Goal: Information Seeking & Learning: Check status

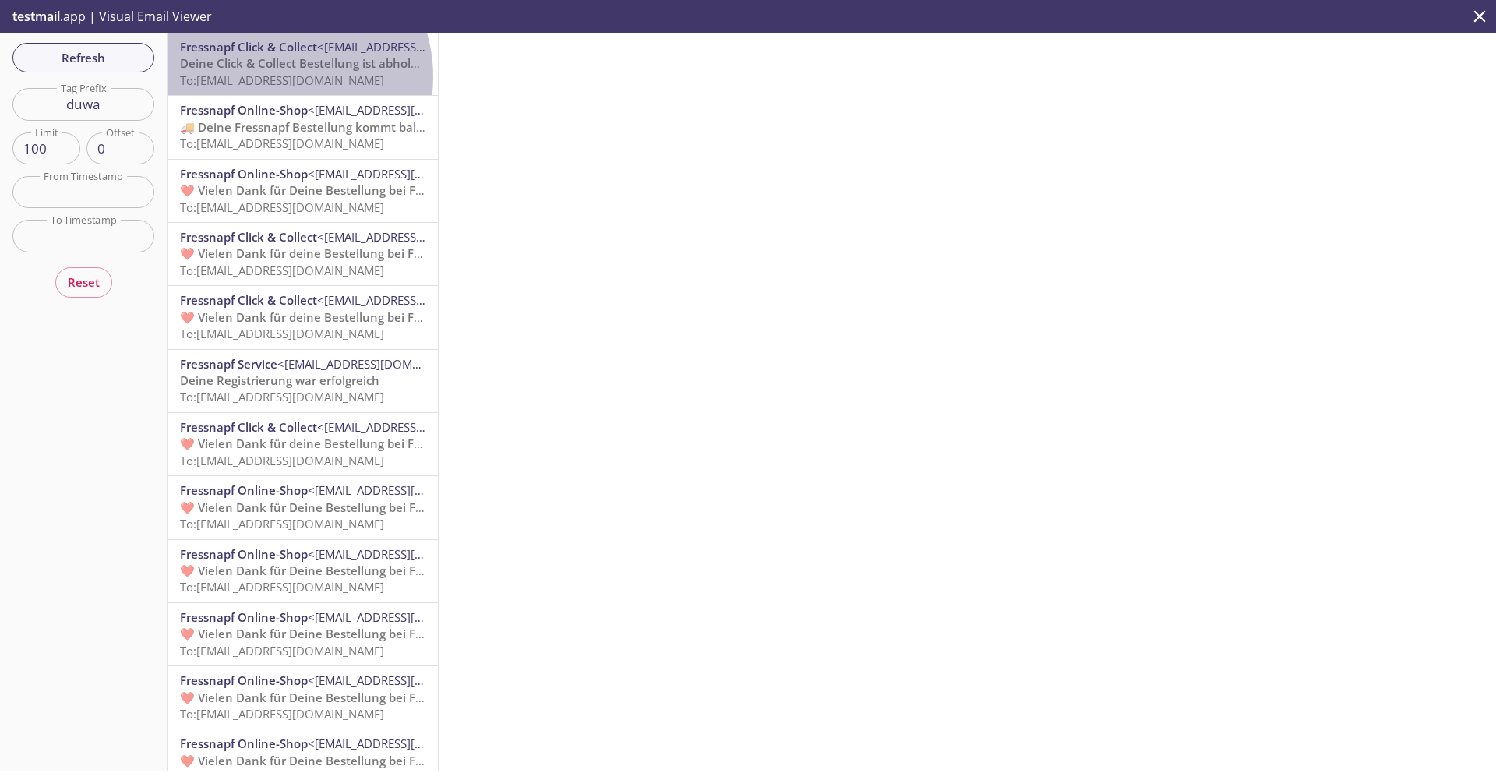
click at [273, 77] on span "To: [EMAIL_ADDRESS][DOMAIN_NAME]" at bounding box center [282, 80] width 204 height 16
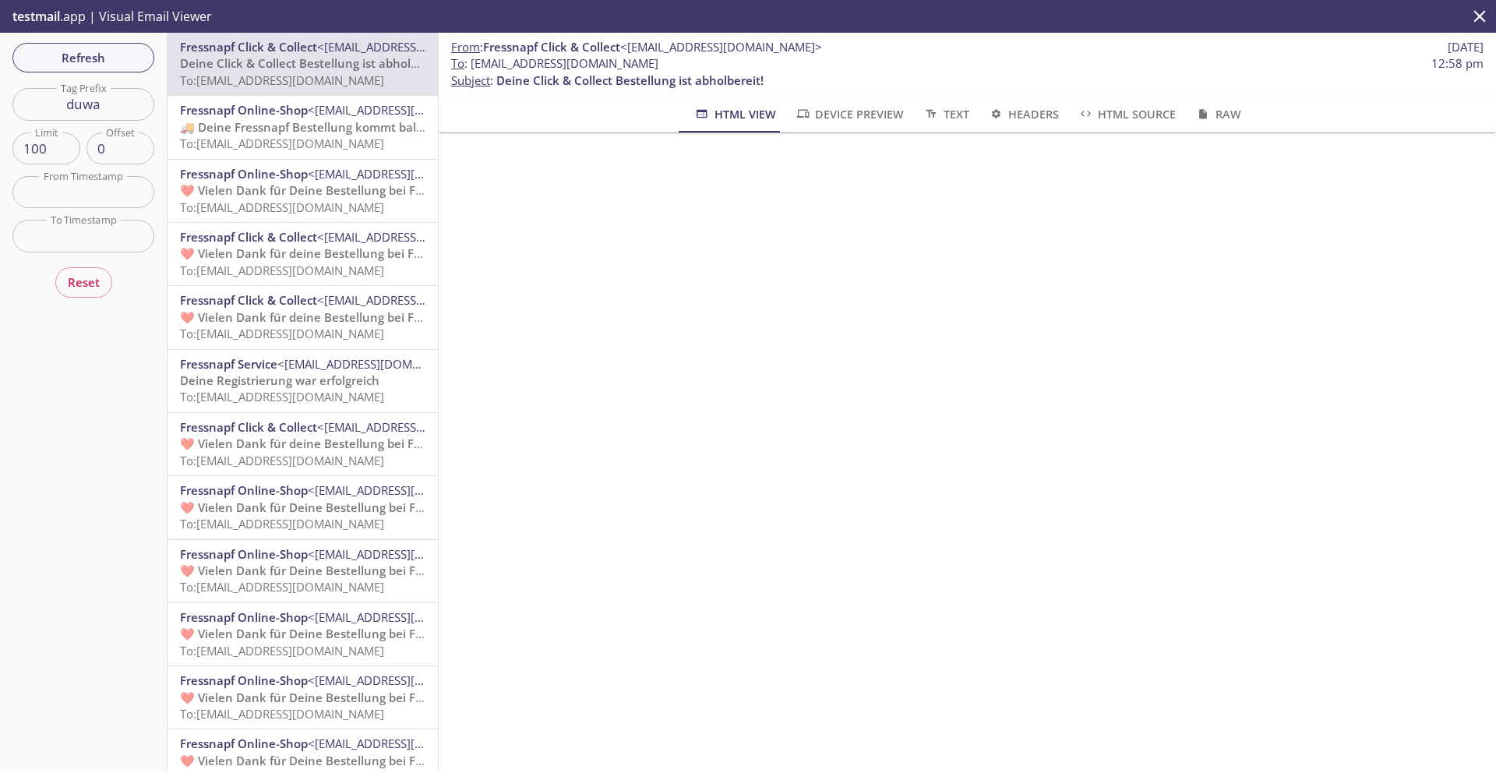
click at [259, 112] on span "Fressnapf Online-Shop" at bounding box center [244, 110] width 128 height 16
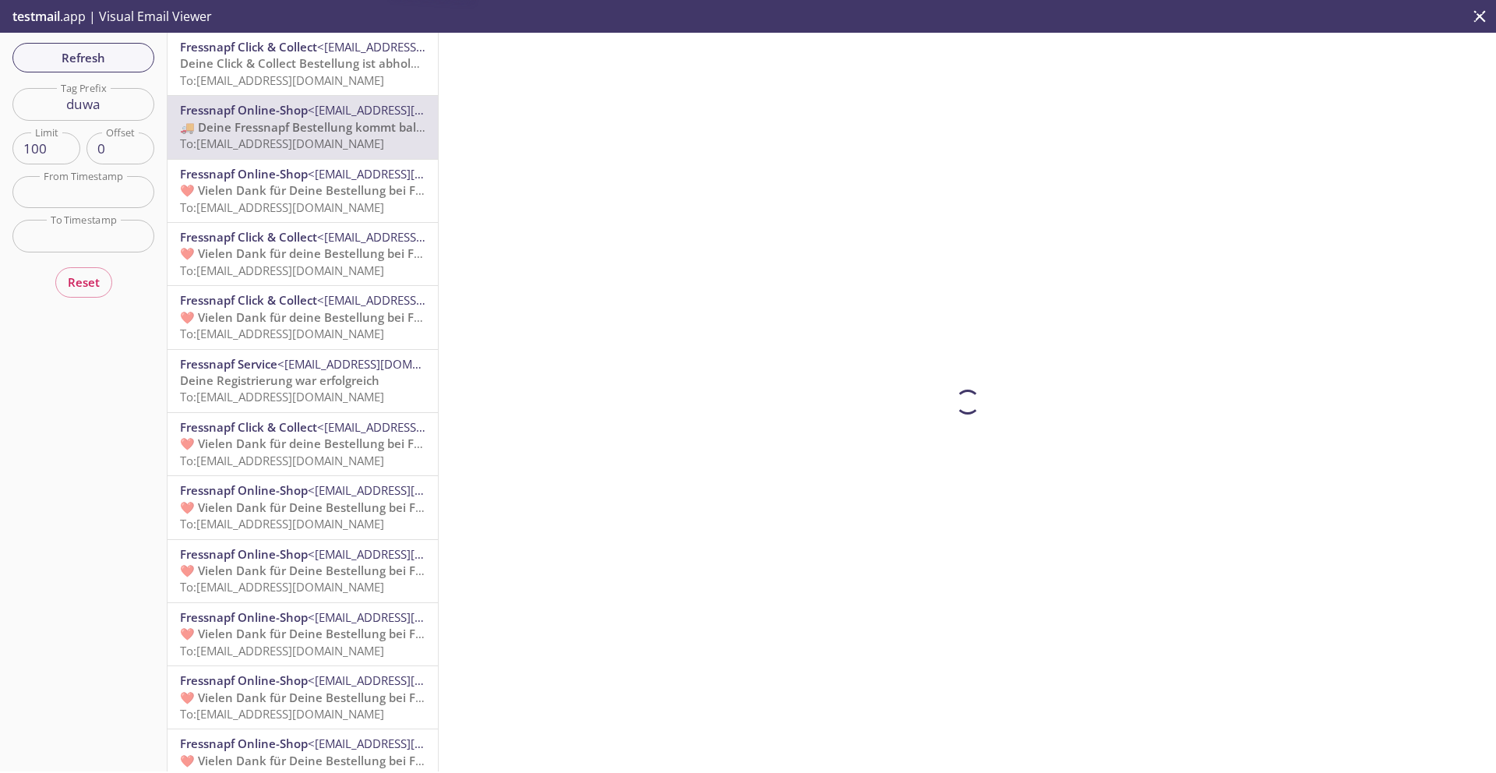
click at [260, 74] on span "To: [EMAIL_ADDRESS][DOMAIN_NAME]" at bounding box center [282, 80] width 204 height 16
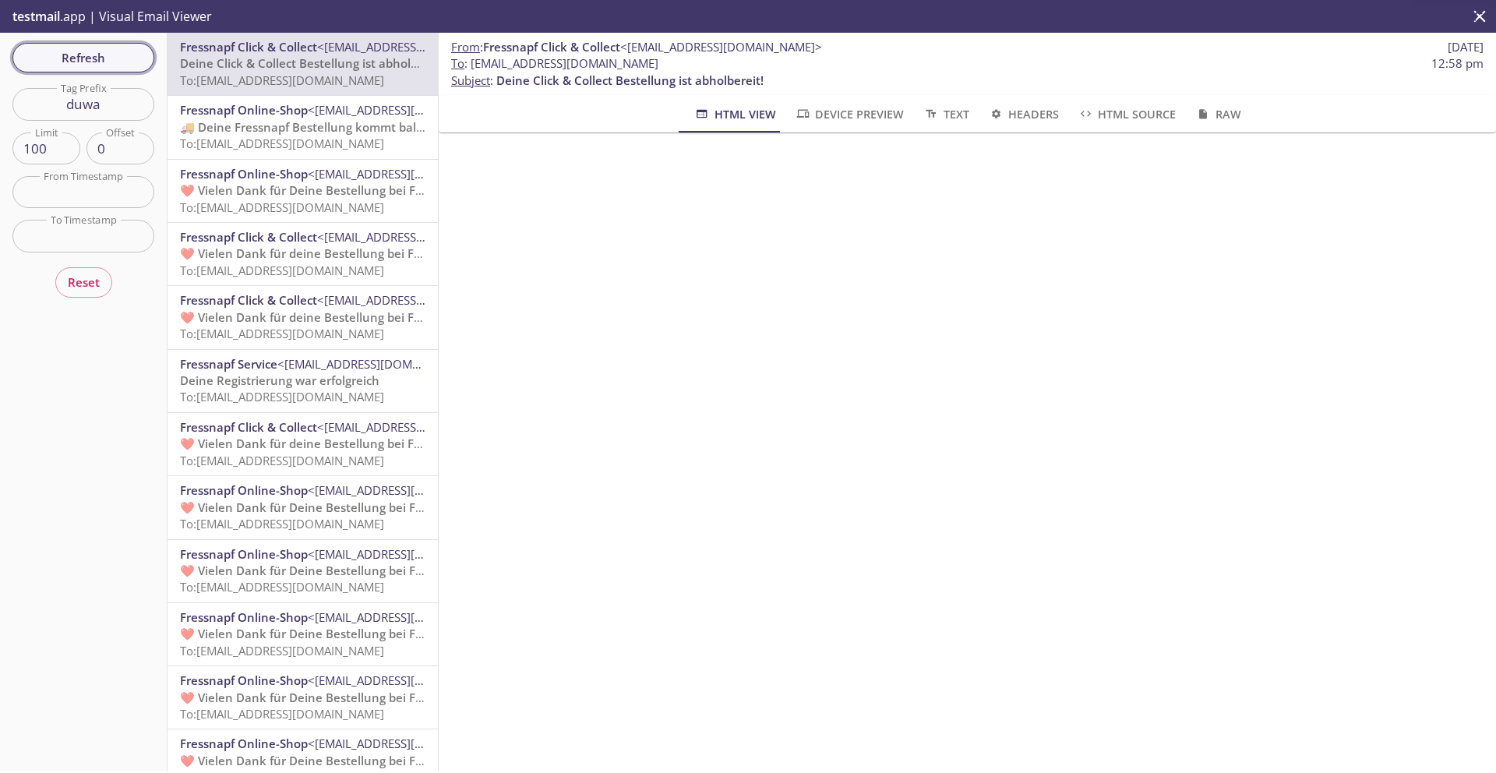
click at [108, 55] on span "Refresh" at bounding box center [83, 58] width 117 height 20
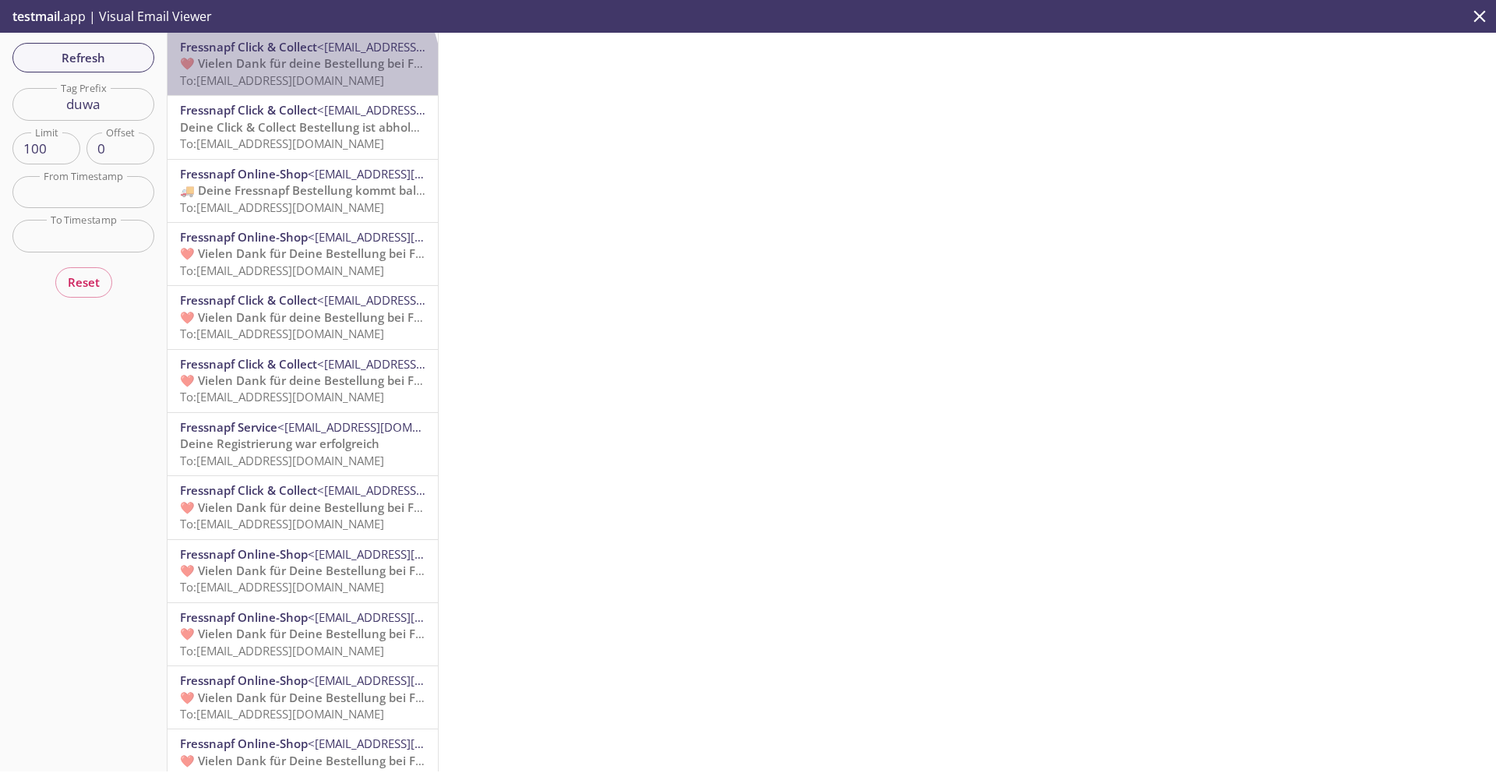
click at [301, 76] on span "To: [EMAIL_ADDRESS][DOMAIN_NAME]" at bounding box center [282, 80] width 204 height 16
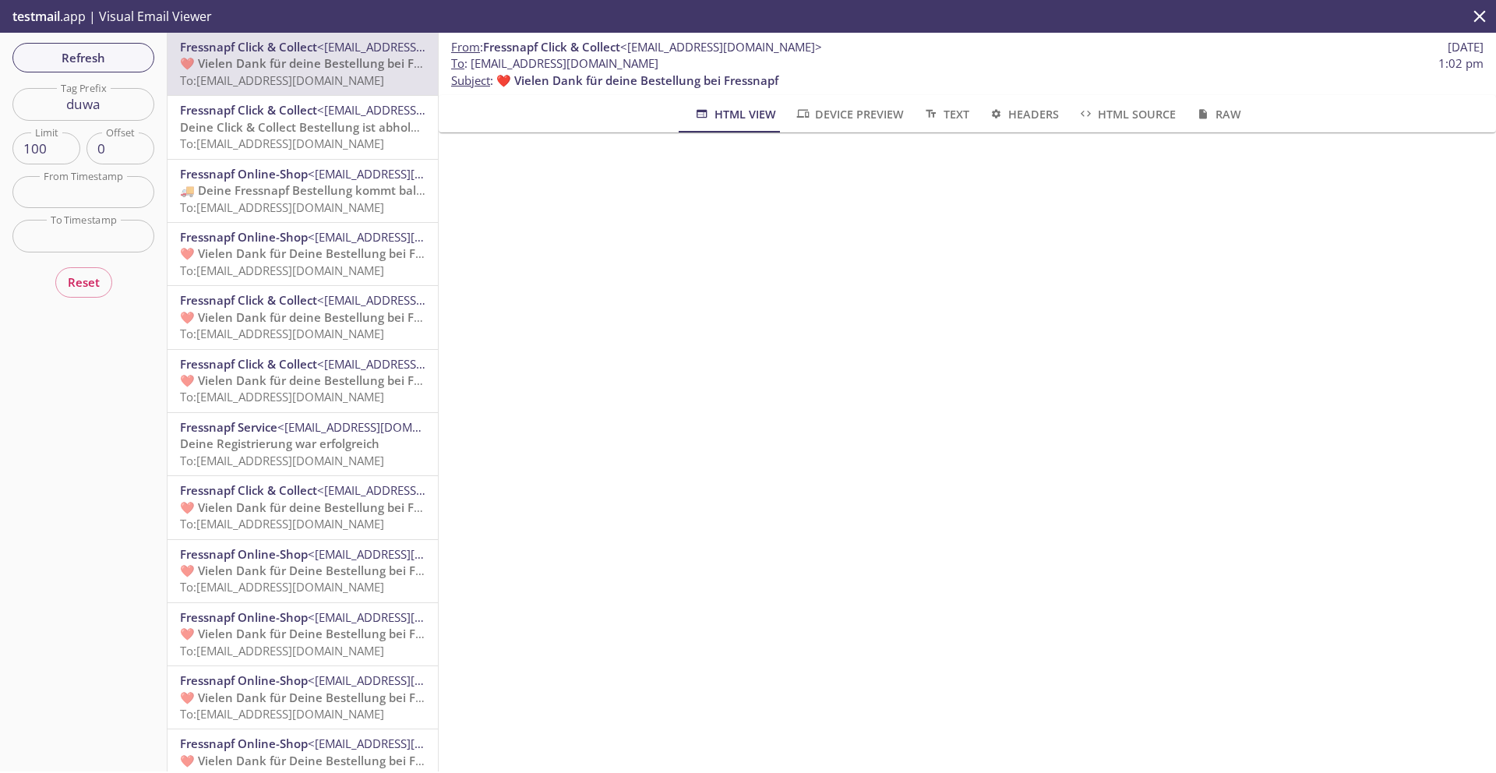
click at [301, 100] on div "Fressnapf Click & Collect <[EMAIL_ADDRESS][DOMAIN_NAME]> Deine Click & Collect …" at bounding box center [303, 127] width 270 height 62
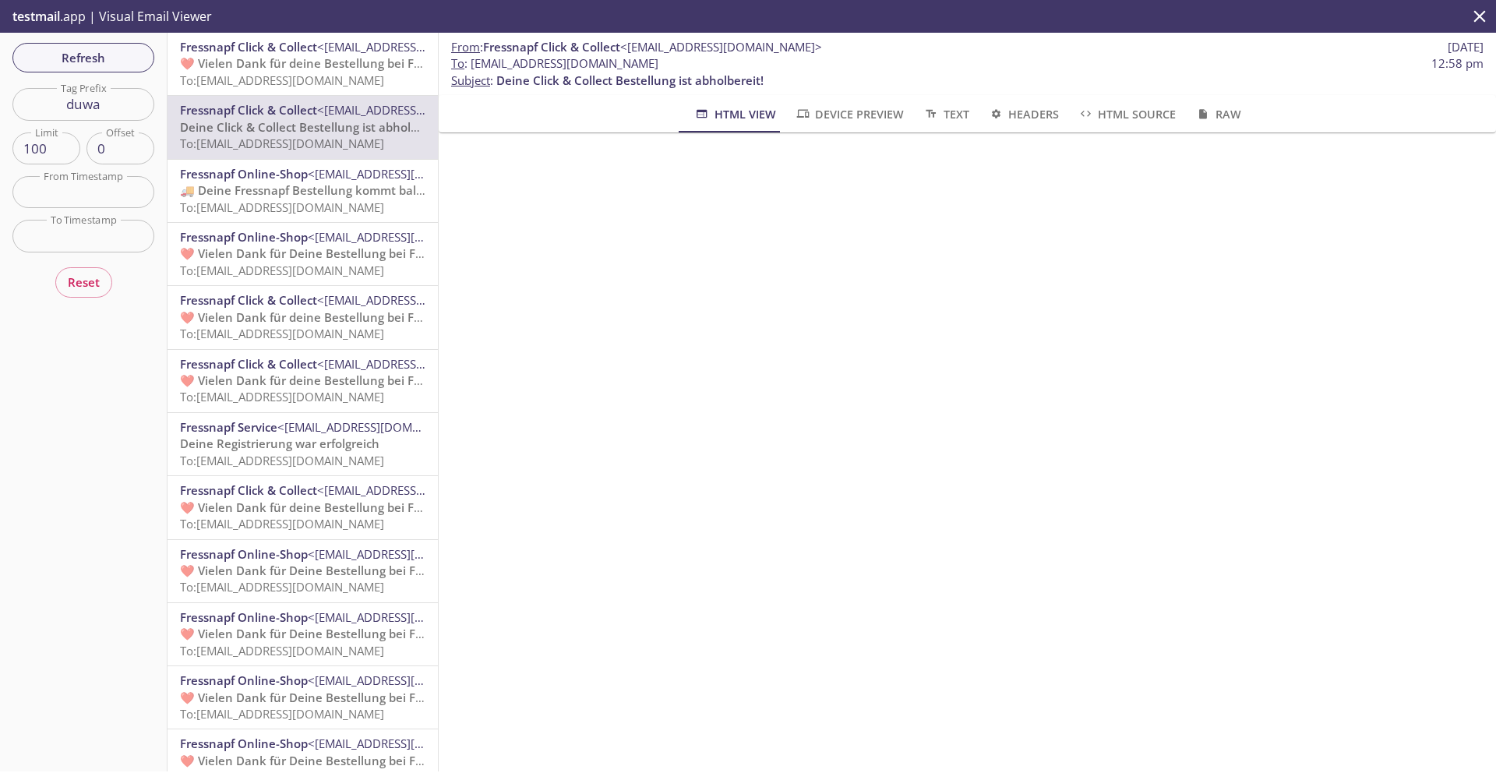
click at [261, 207] on span "To: [EMAIL_ADDRESS][DOMAIN_NAME]" at bounding box center [282, 208] width 204 height 16
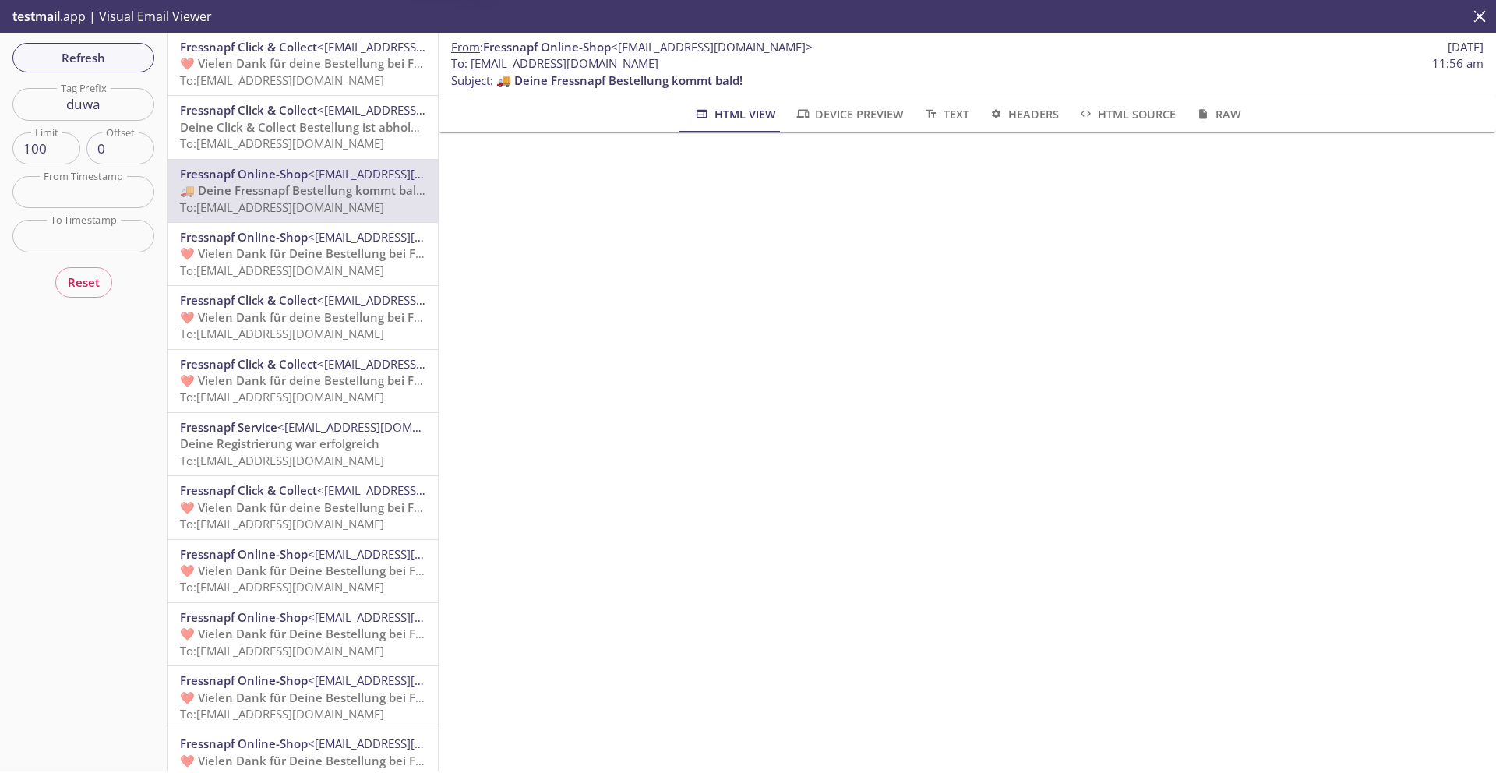
click at [268, 243] on span "Fressnapf Online-Shop" at bounding box center [244, 237] width 128 height 16
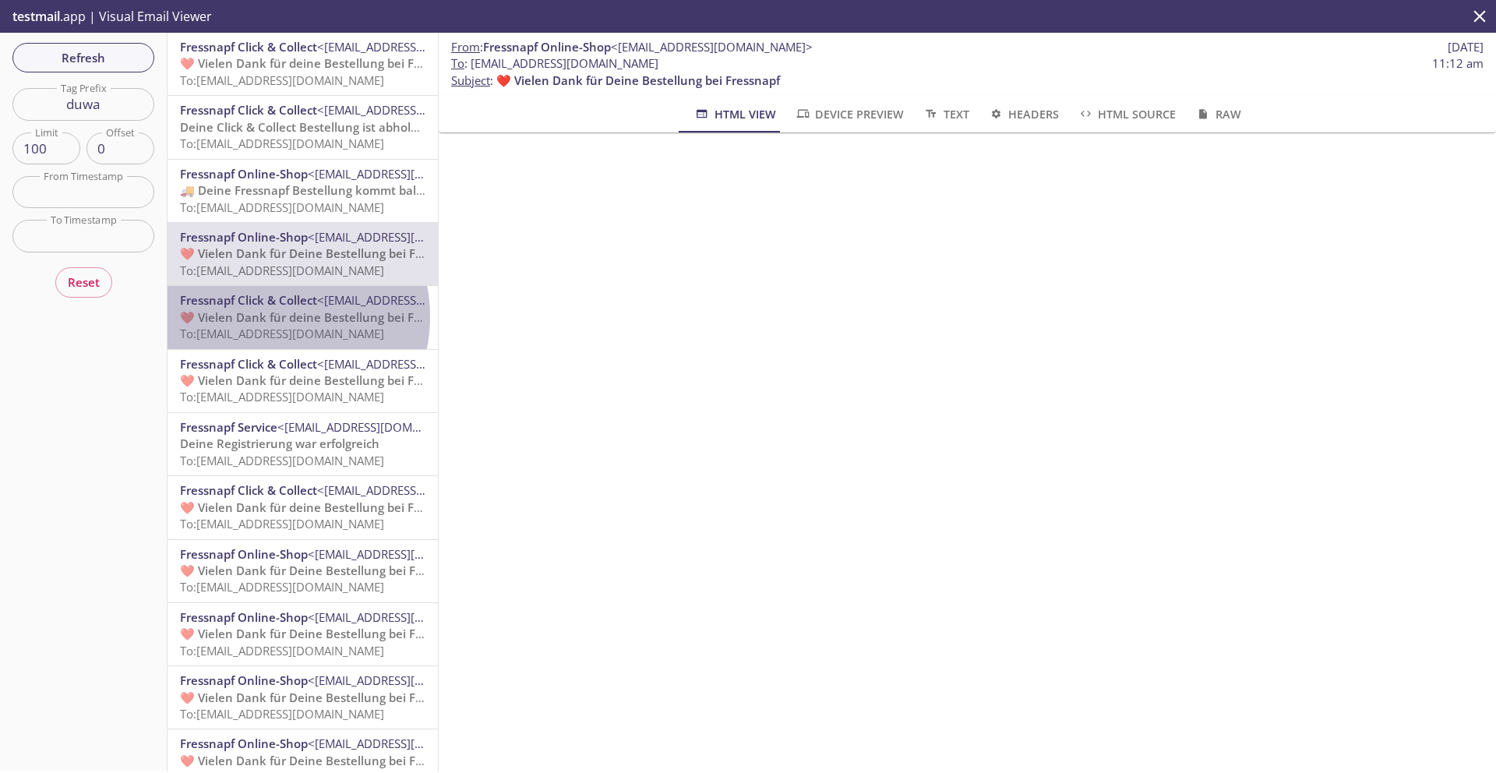
click at [272, 316] on span "❤️ Vielen Dank für deine Bestellung bei Fressnapf" at bounding box center [321, 317] width 282 height 16
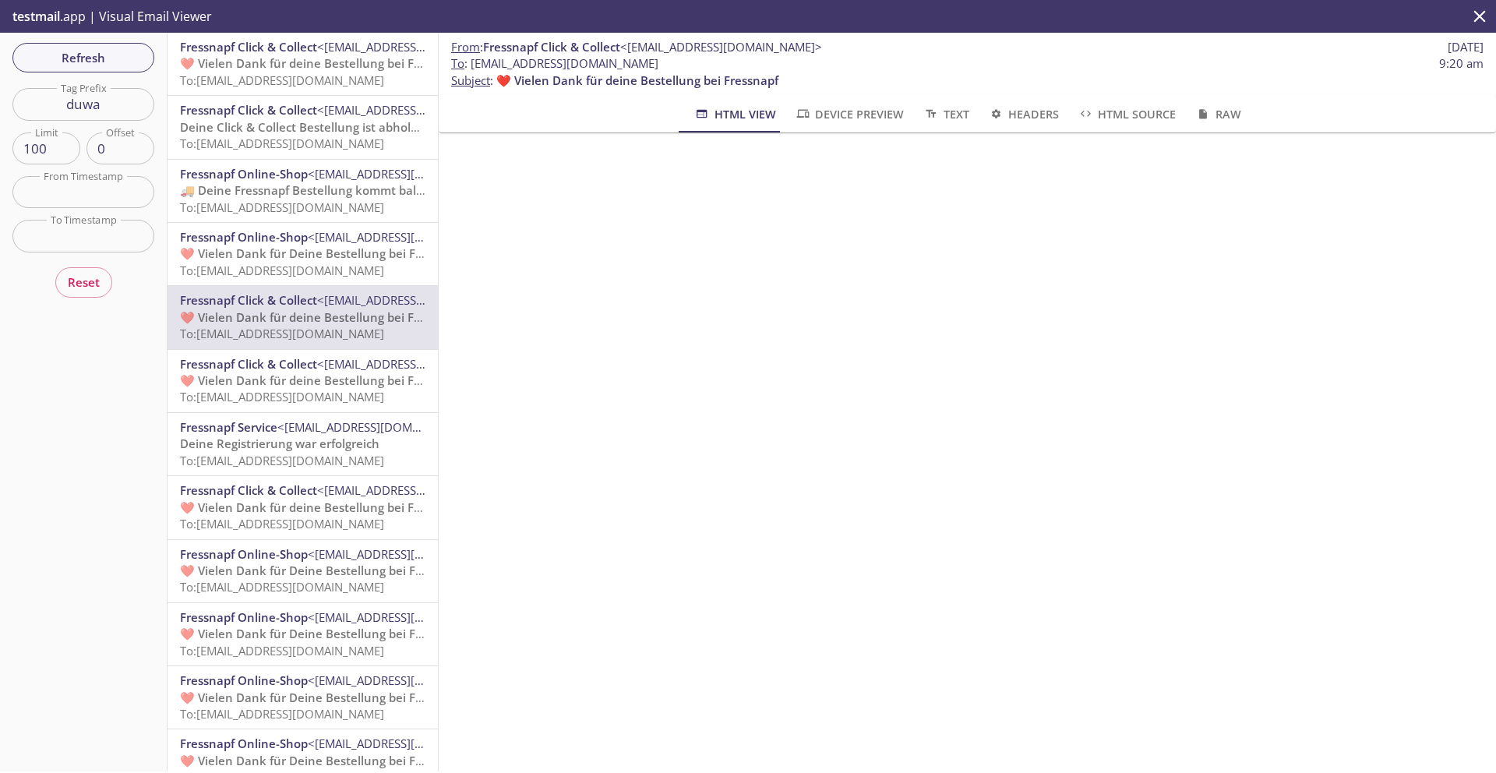
click at [313, 376] on span "❤️ Vielen Dank für deine Bestellung bei Fressnapf" at bounding box center [321, 381] width 282 height 16
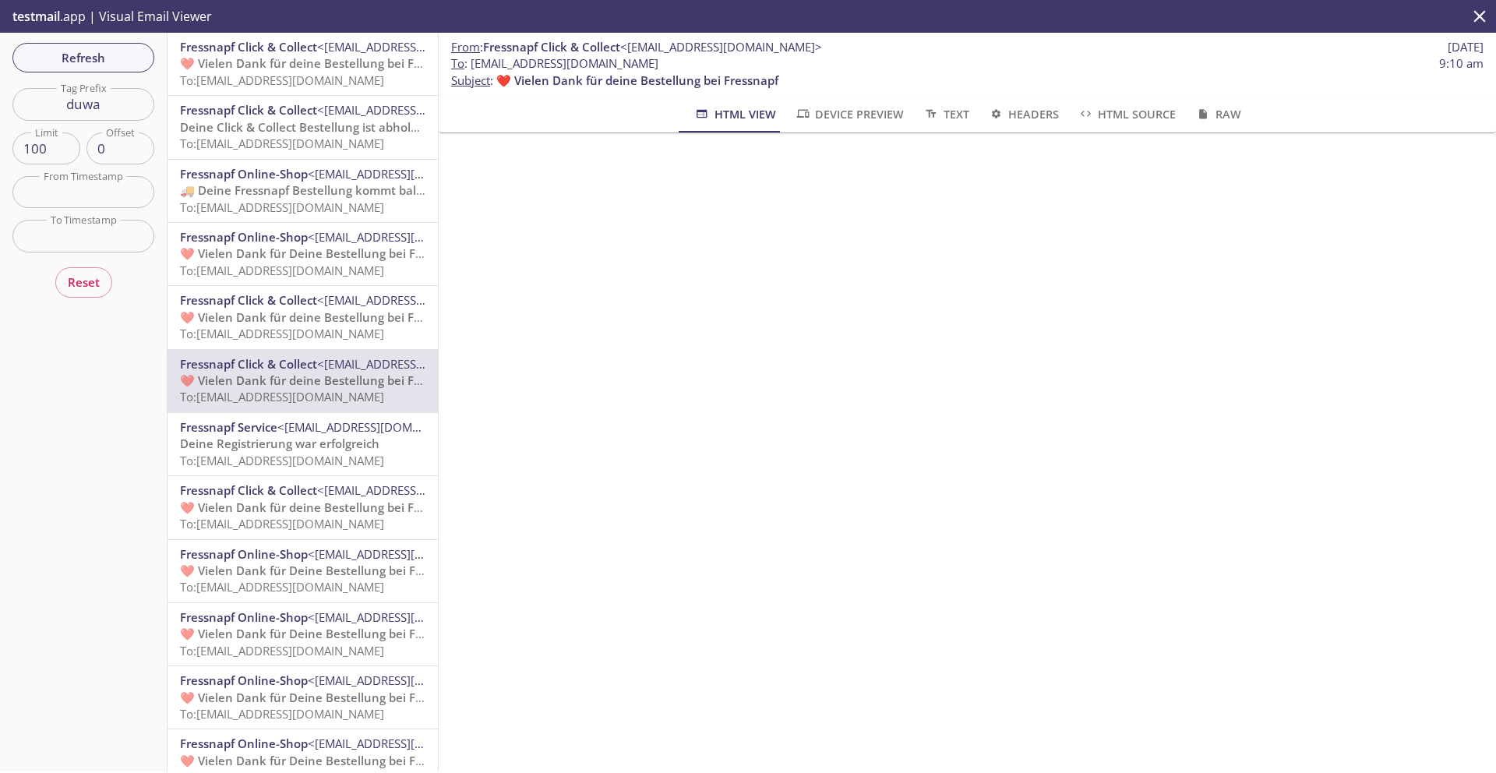
scroll to position [944, 0]
click at [122, 69] on button "Refresh" at bounding box center [83, 58] width 142 height 30
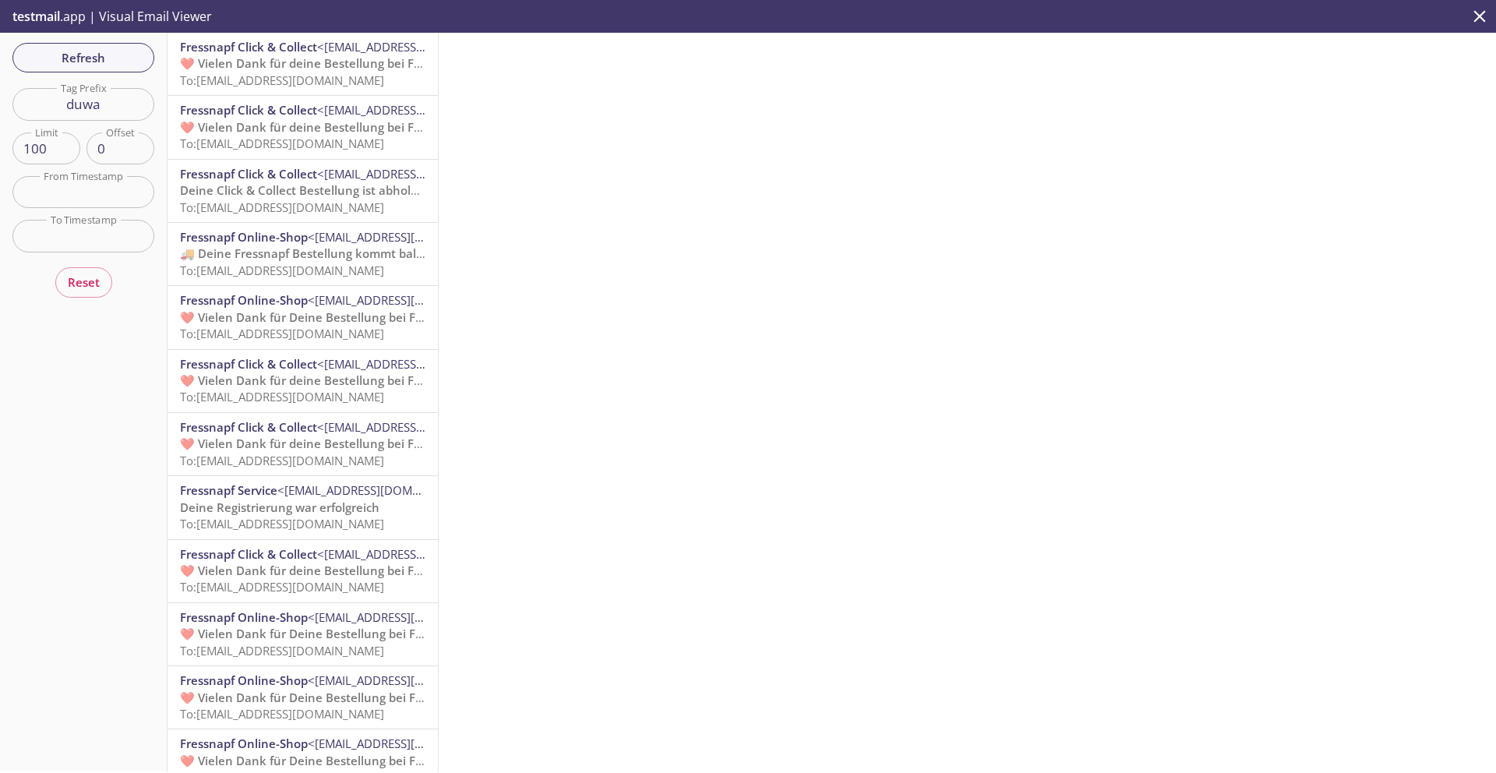
click at [265, 136] on span "To: [EMAIL_ADDRESS][DOMAIN_NAME]" at bounding box center [282, 144] width 204 height 16
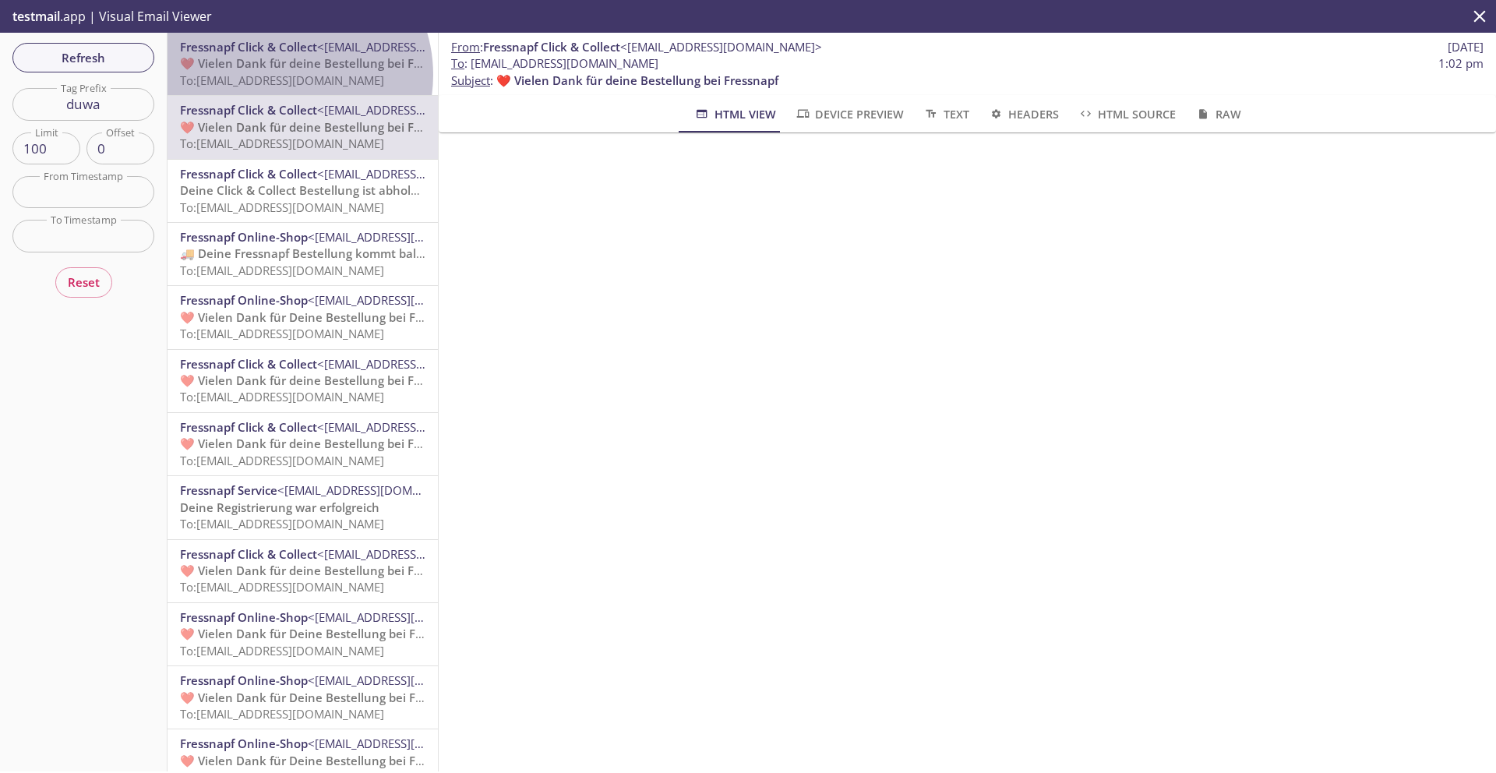
click at [283, 75] on span "To: [EMAIL_ADDRESS][DOMAIN_NAME]" at bounding box center [282, 80] width 204 height 16
